Goal: Task Accomplishment & Management: Use online tool/utility

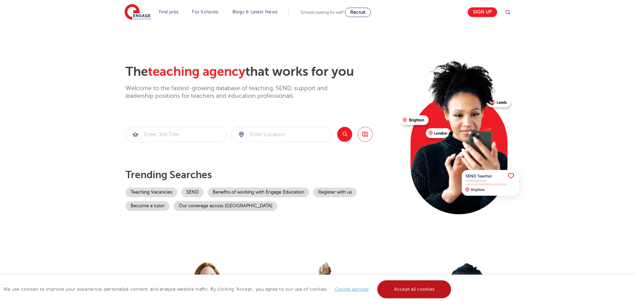
drag, startPoint x: 432, startPoint y: 293, endPoint x: 420, endPoint y: 292, distance: 11.4
click at [431, 291] on link "Accept all cookies" at bounding box center [414, 290] width 74 height 18
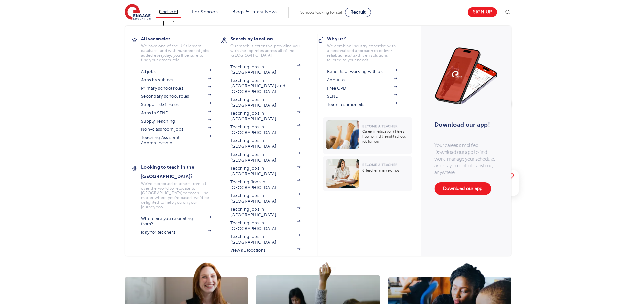
click at [169, 13] on link "Find jobs" at bounding box center [169, 11] width 20 height 5
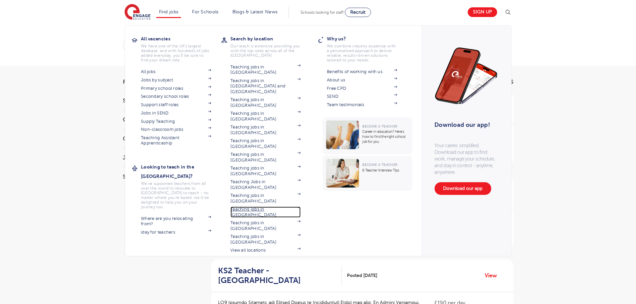
click at [273, 207] on link "Teaching jobs in [GEOGRAPHIC_DATA]" at bounding box center [265, 212] width 70 height 11
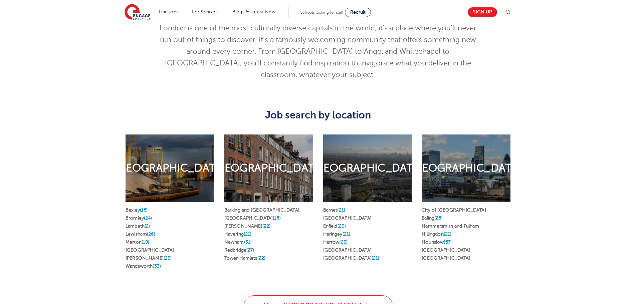
scroll to position [301, 0]
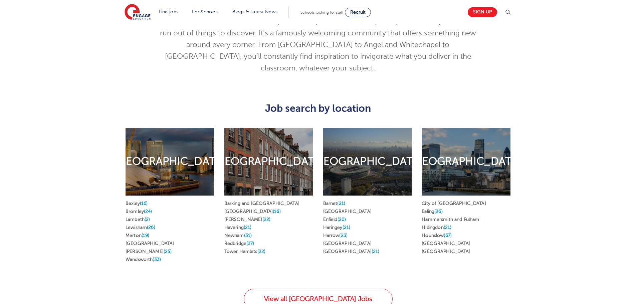
click at [263, 169] on div "East London" at bounding box center [268, 162] width 89 height 68
click at [267, 155] on h2 "East London" at bounding box center [268, 162] width 110 height 14
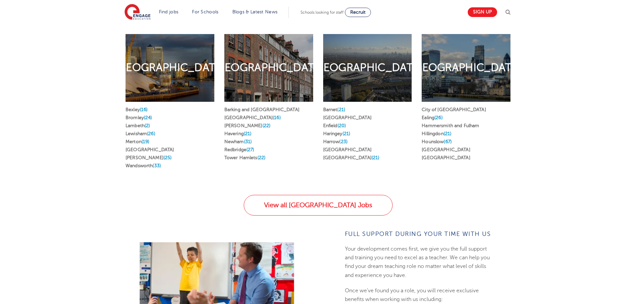
scroll to position [401, 0]
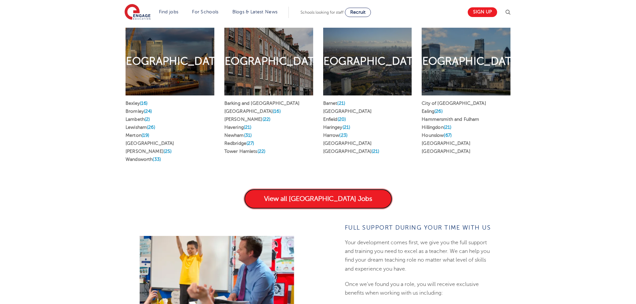
click at [332, 190] on link "View all London Jobs" at bounding box center [318, 199] width 149 height 21
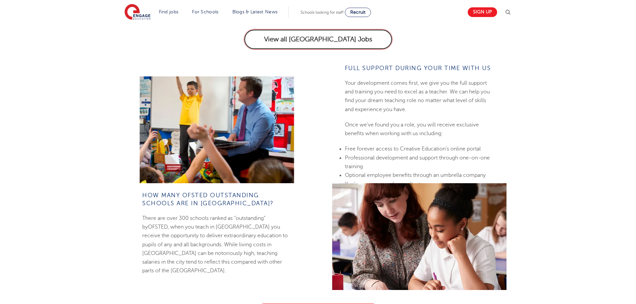
scroll to position [568, 0]
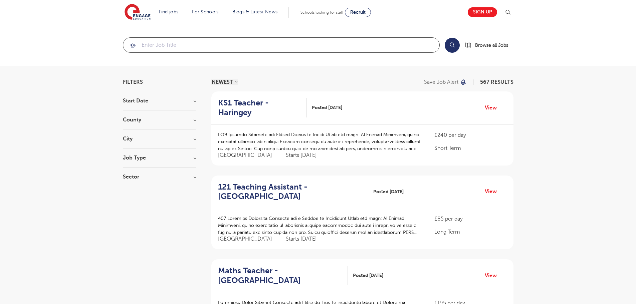
click at [175, 43] on input "search" at bounding box center [281, 45] width 316 height 15
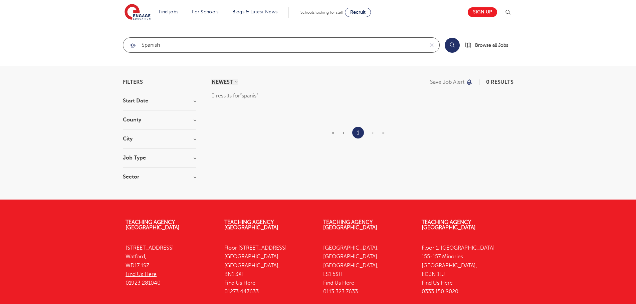
click button "Submit" at bounding box center [0, 0] width 0 height 0
drag, startPoint x: 120, startPoint y: 29, endPoint x: 21, endPoint y: 22, distance: 98.8
click at [21, 22] on body "Find jobs All vacancies We have one of the UK's largest database. and with hund…" at bounding box center [318, 189] width 636 height 379
type input "MFL"
click button "Submit" at bounding box center [0, 0] width 0 height 0
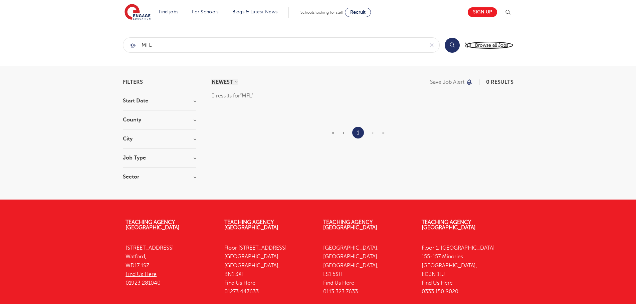
click at [498, 45] on span "Browse all Jobs" at bounding box center [491, 45] width 33 height 8
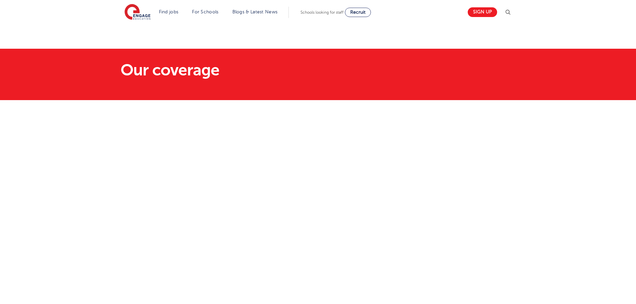
click at [286, 99] on section "Our coverage" at bounding box center [318, 74] width 636 height 51
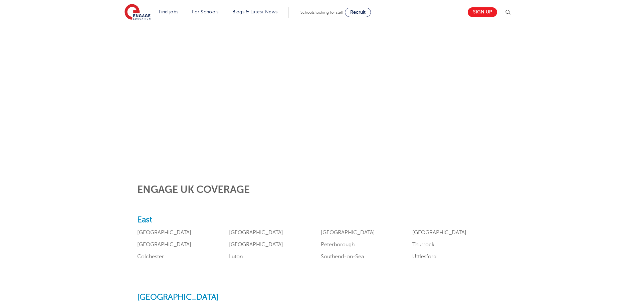
scroll to position [167, 0]
